Goal: Find specific page/section: Find specific page/section

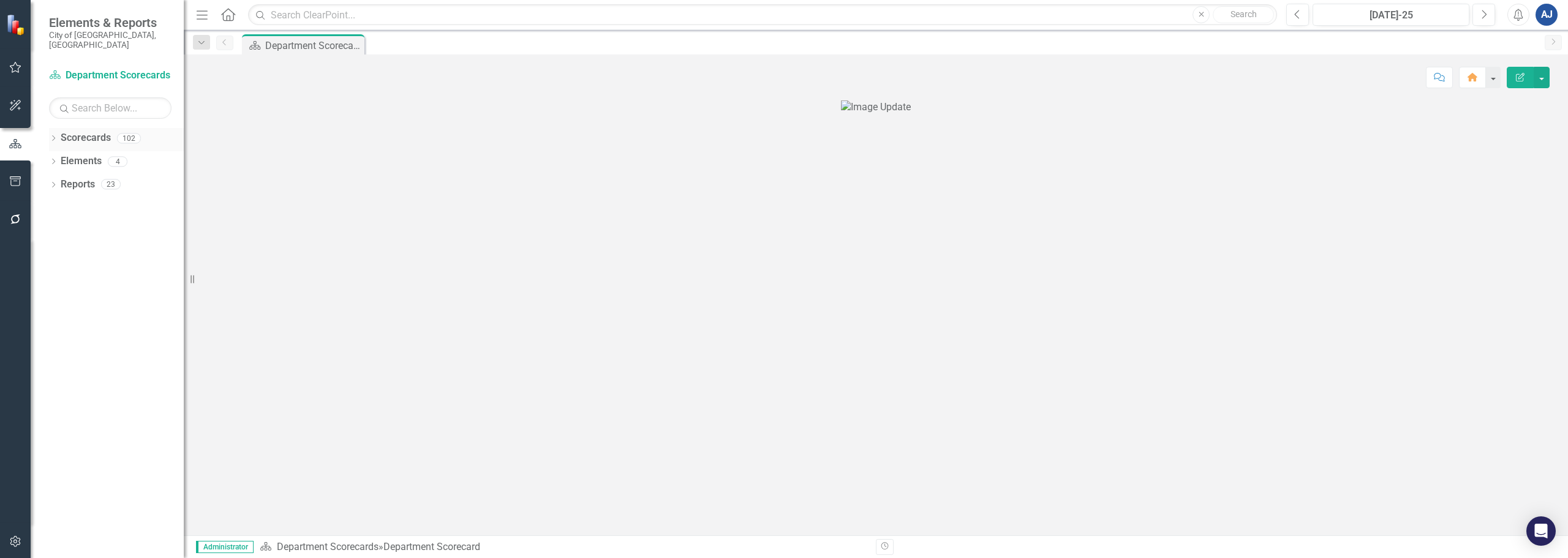
click at [52, 136] on icon "Dropdown" at bounding box center [53, 140] width 9 height 6
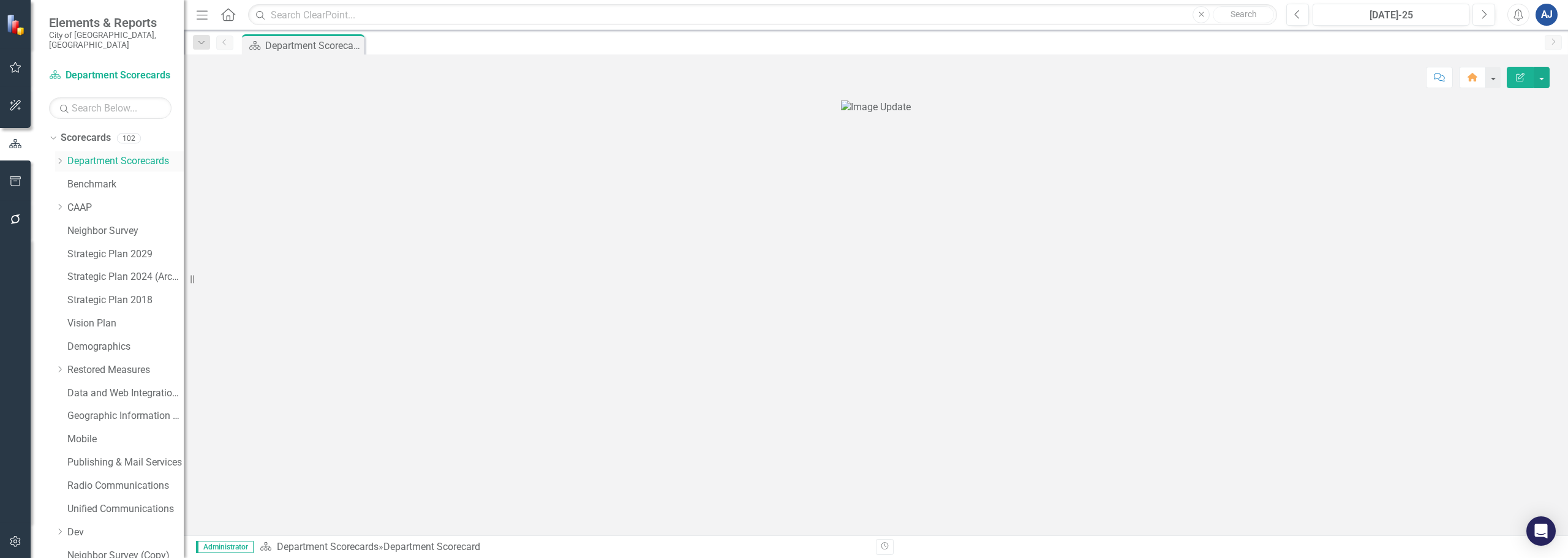
click at [65, 156] on div "Dropdown" at bounding box center [61, 161] width 12 height 10
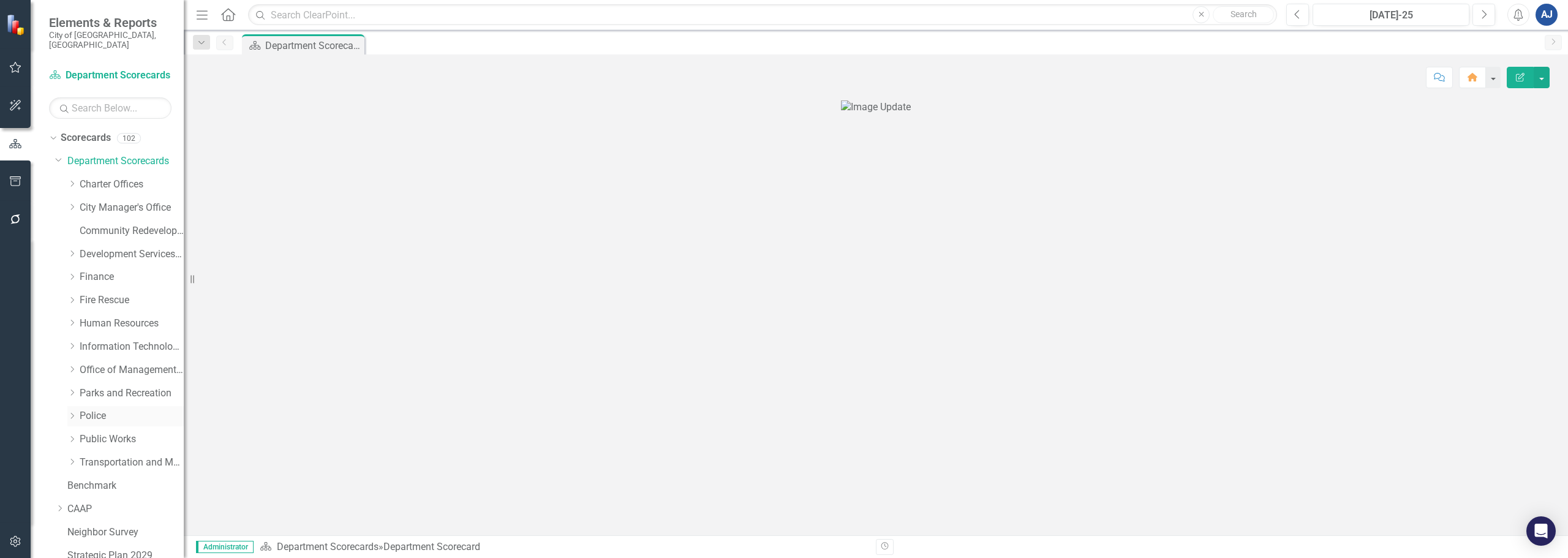
click at [101, 409] on link "Police" at bounding box center [131, 416] width 104 height 14
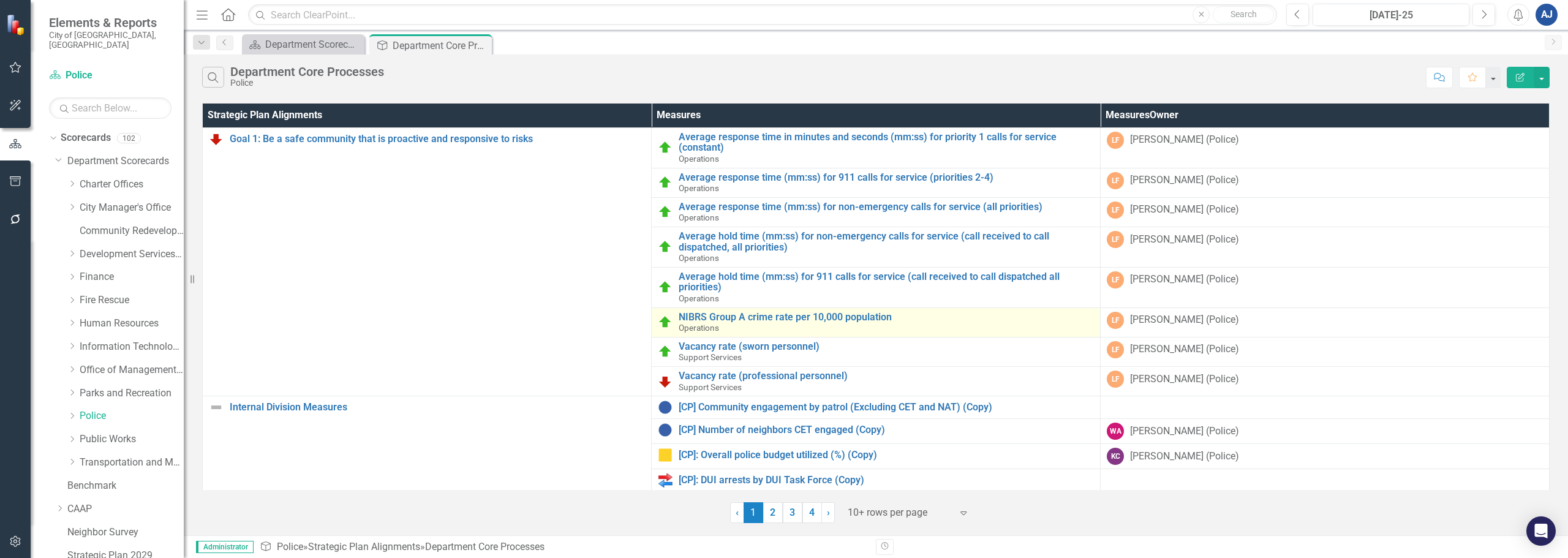
click at [772, 325] on div "NIBRS Group A crime rate per 10,000 population Operations" at bounding box center [886, 322] width 415 height 21
click at [776, 316] on link "NIBRS Group A crime rate per 10,000 population" at bounding box center [886, 317] width 415 height 11
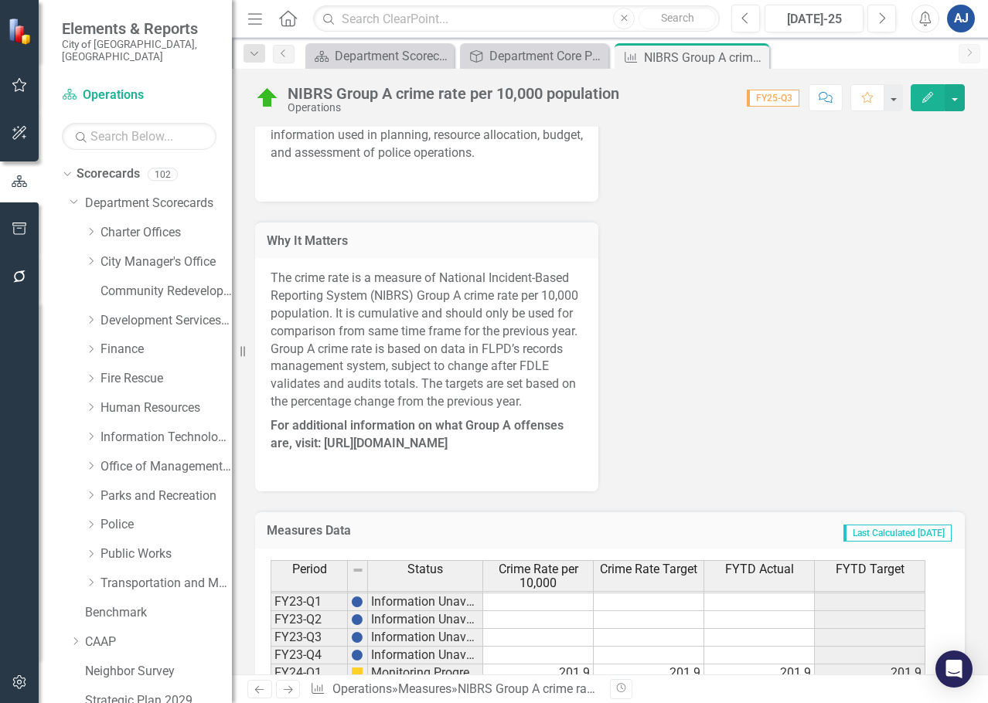
scroll to position [884, 0]
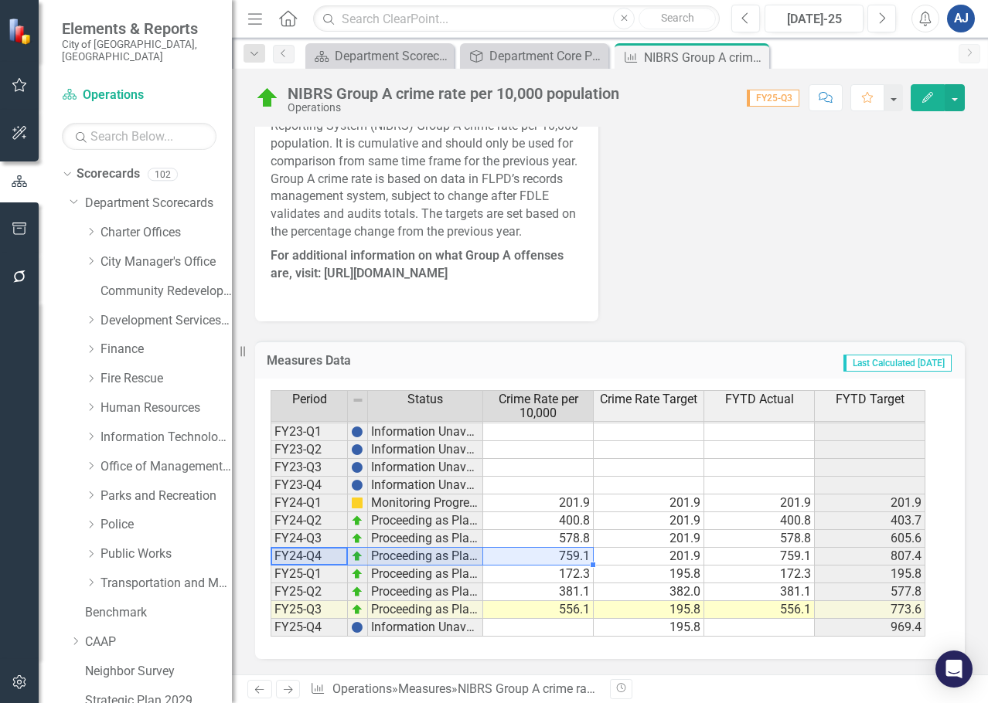
drag, startPoint x: 295, startPoint y: 556, endPoint x: 575, endPoint y: 557, distance: 279.7
click at [575, 557] on div "Period Status Crime Rate per 10,000 Crime Rate Target FYTD Actual FYTD Target F…" at bounding box center [603, 513] width 667 height 246
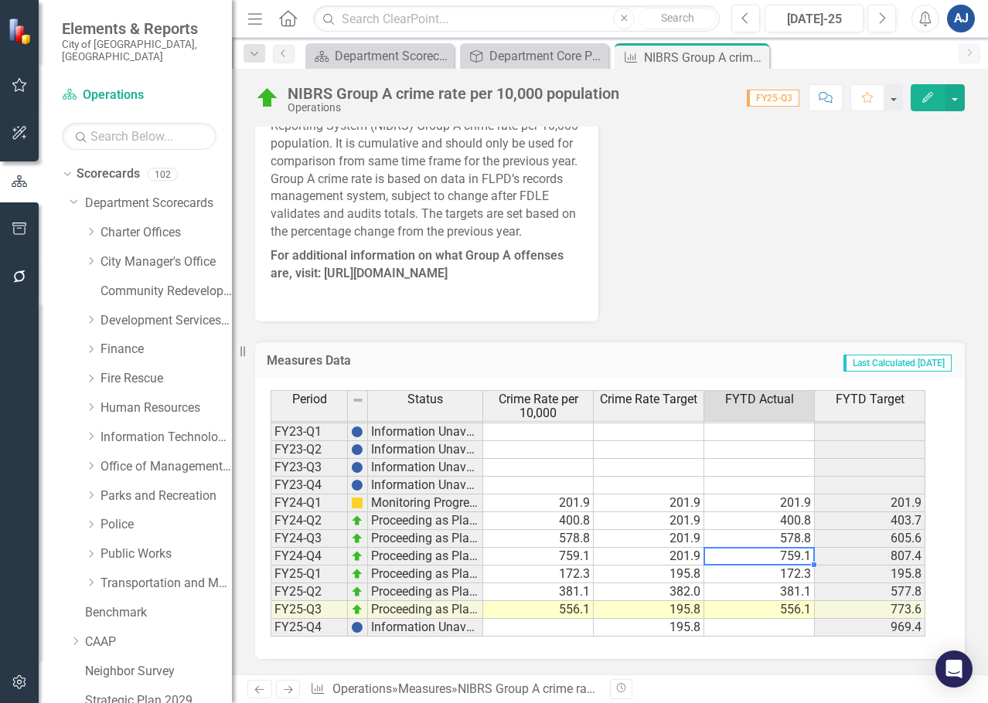
click at [753, 554] on td "759.1" at bounding box center [759, 557] width 110 height 18
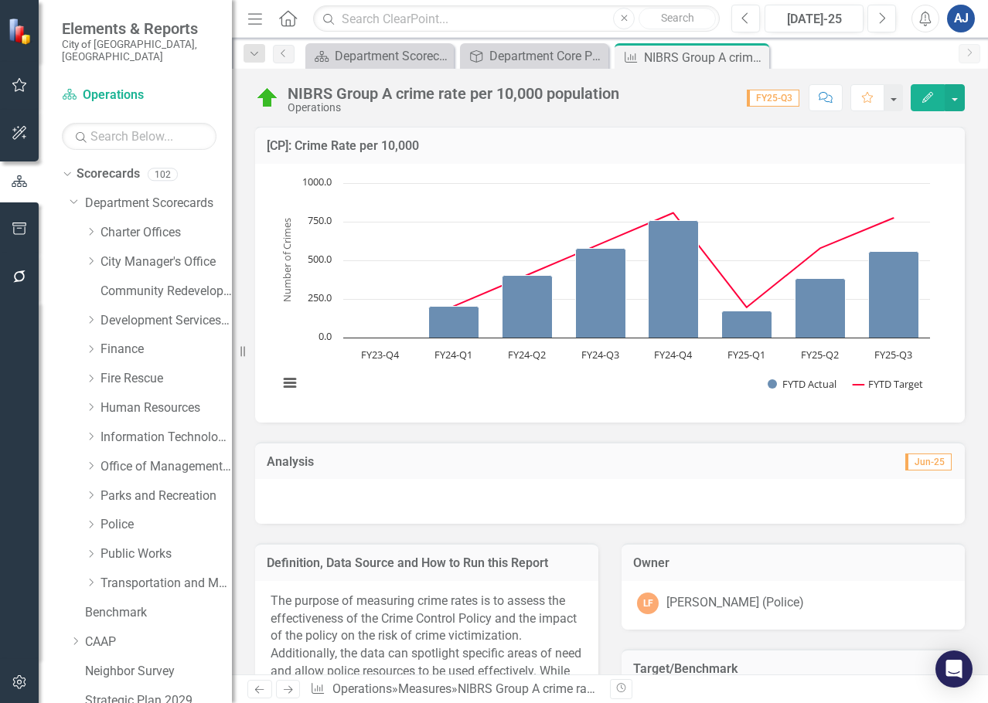
scroll to position [0, 0]
